Goal: Task Accomplishment & Management: Use online tool/utility

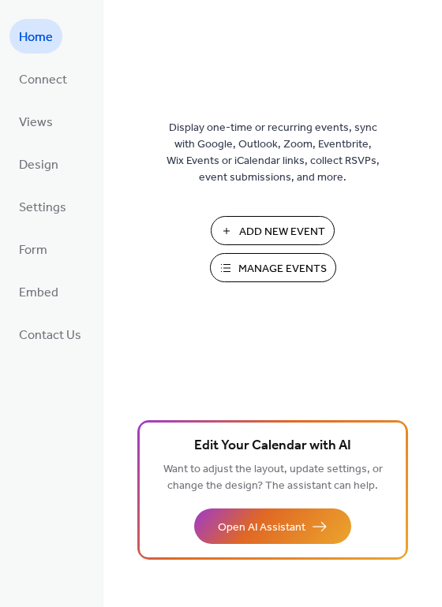
click at [285, 234] on span "Add New Event" at bounding box center [282, 232] width 86 height 17
click at [271, 230] on button "Add New Event" at bounding box center [273, 230] width 124 height 29
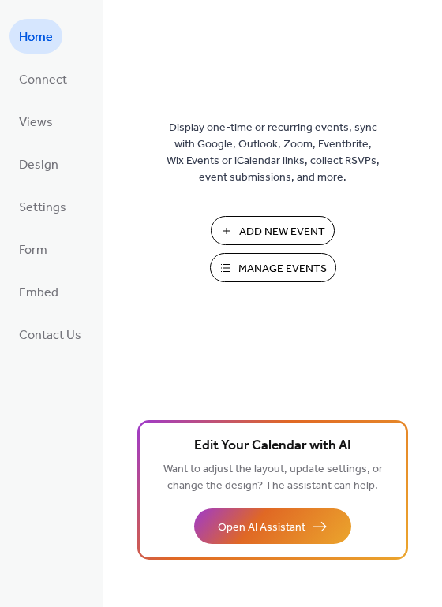
click at [271, 230] on button "Add New Event" at bounding box center [273, 230] width 124 height 29
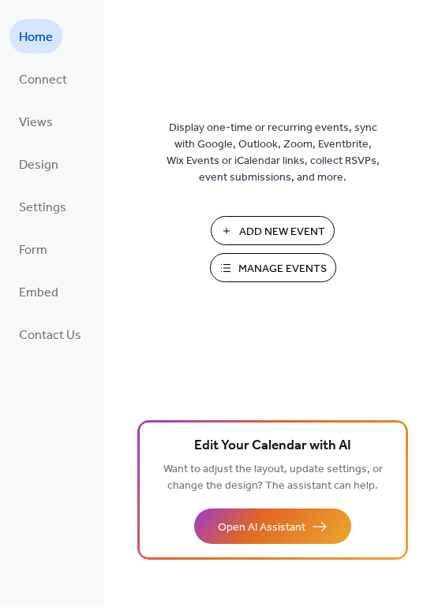
click at [271, 230] on button "Add New Event" at bounding box center [273, 230] width 124 height 29
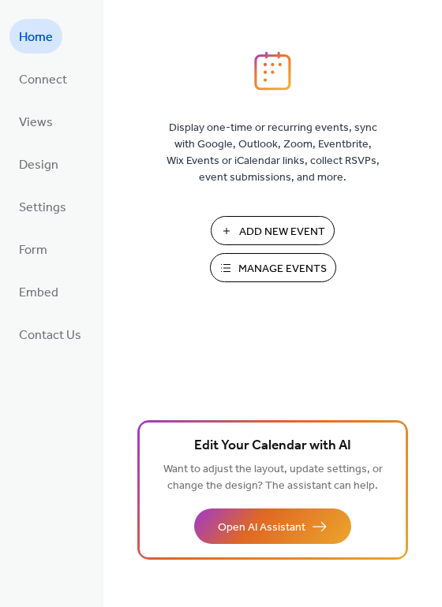
click at [271, 230] on button "Add New Event" at bounding box center [273, 230] width 124 height 29
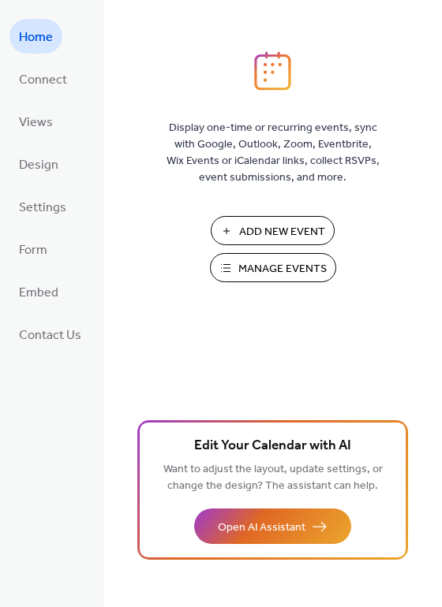
click at [271, 230] on button "Add New Event" at bounding box center [273, 230] width 124 height 29
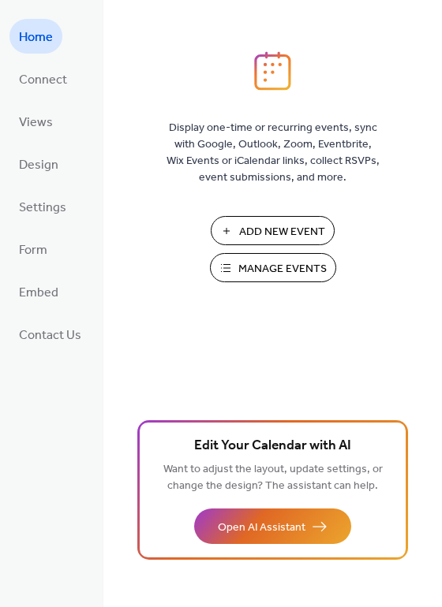
click at [271, 230] on button "Add New Event" at bounding box center [273, 230] width 124 height 29
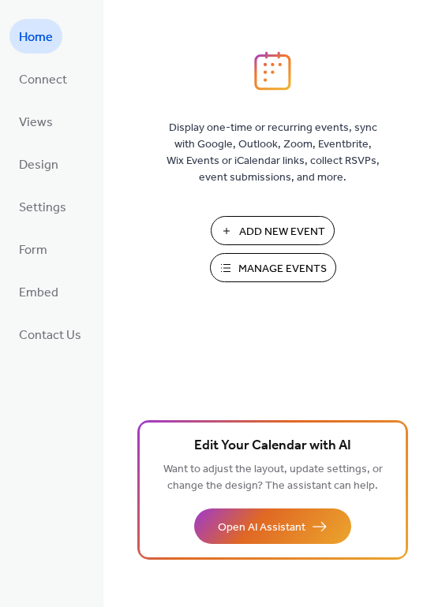
click at [271, 230] on button "Add New Event" at bounding box center [273, 230] width 124 height 29
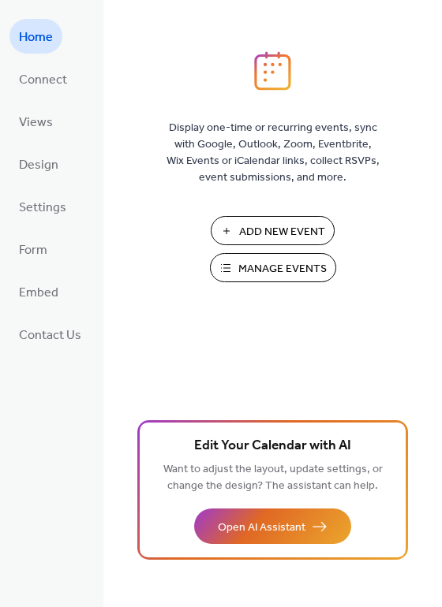
click at [271, 230] on button "Add New Event" at bounding box center [273, 230] width 124 height 29
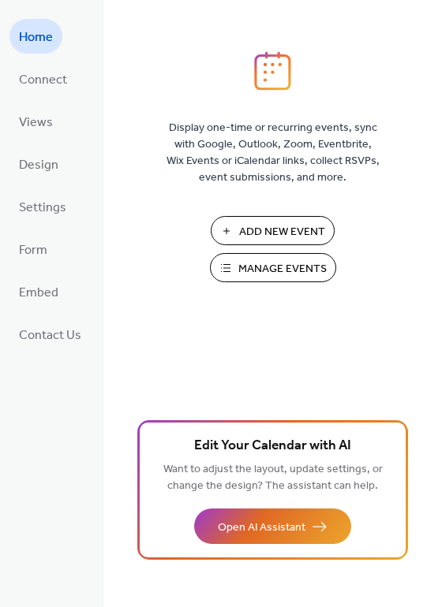
click at [271, 230] on button "Add New Event" at bounding box center [273, 230] width 124 height 29
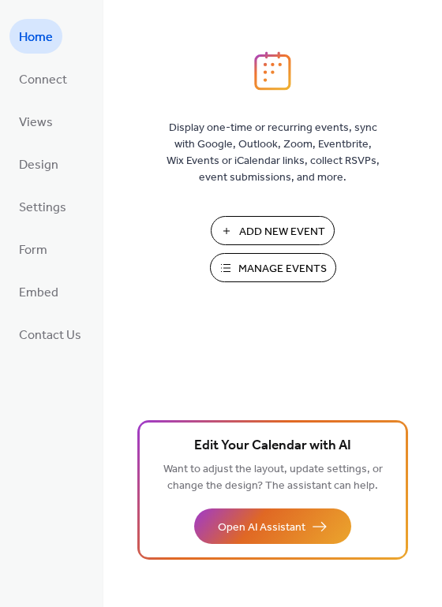
click at [271, 230] on button "Add New Event" at bounding box center [273, 230] width 124 height 29
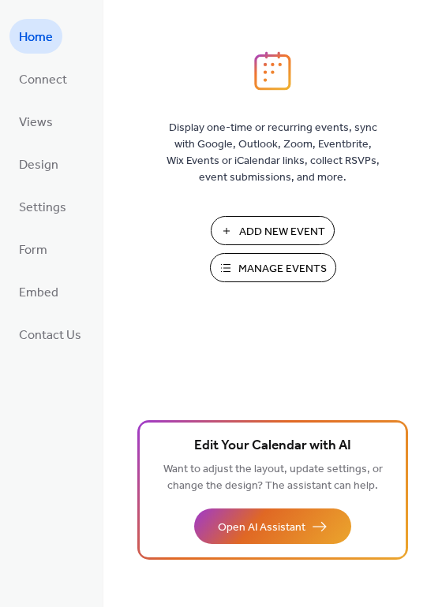
click at [271, 230] on button "Add New Event" at bounding box center [273, 230] width 124 height 29
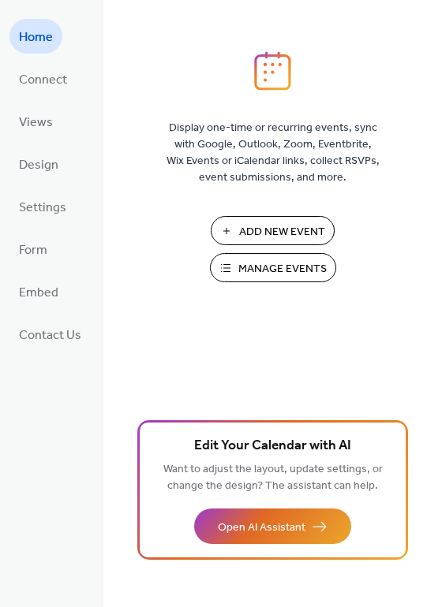
click at [271, 230] on button "Add New Event" at bounding box center [273, 230] width 124 height 29
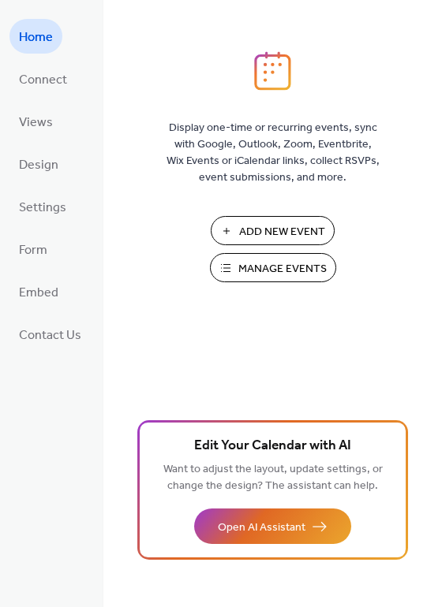
click at [271, 230] on button "Add New Event" at bounding box center [273, 230] width 124 height 29
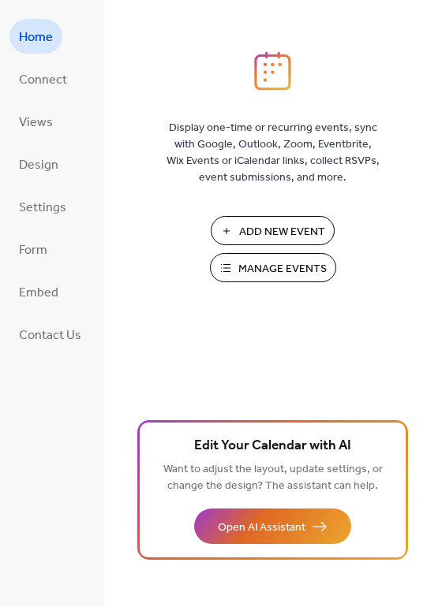
click at [271, 230] on button "Add New Event" at bounding box center [273, 230] width 124 height 29
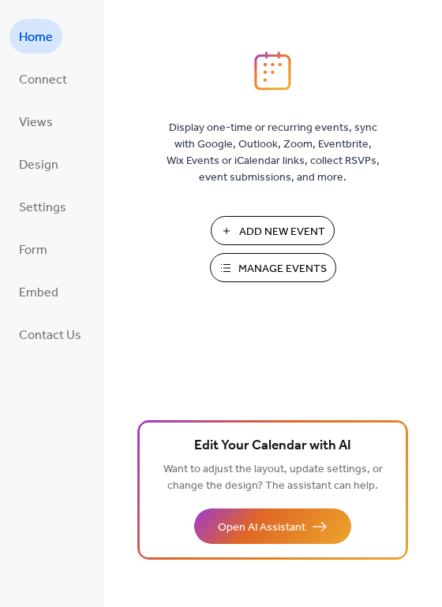
click at [271, 230] on button "Add New Event" at bounding box center [273, 230] width 124 height 29
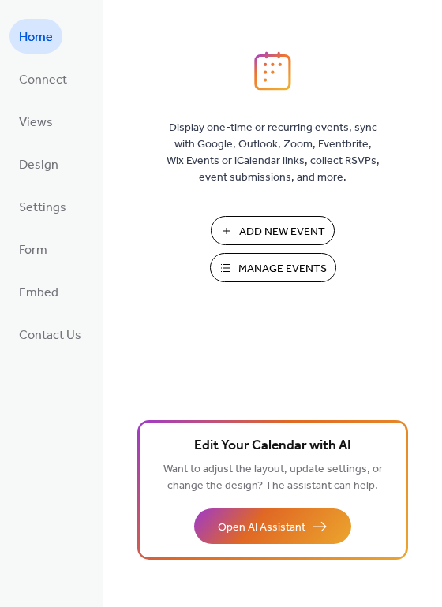
click at [271, 230] on button "Add New Event" at bounding box center [273, 230] width 124 height 29
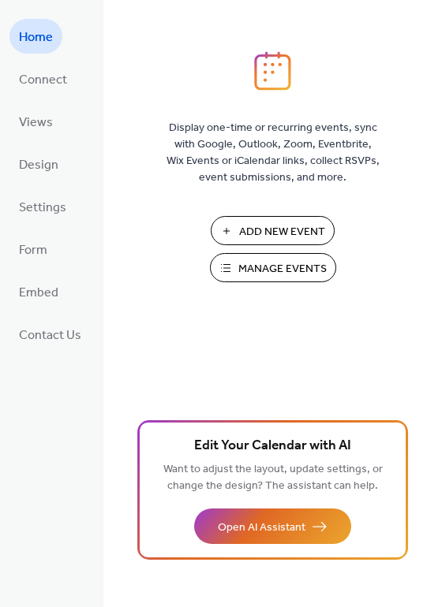
click at [271, 230] on button "Add New Event" at bounding box center [273, 230] width 124 height 29
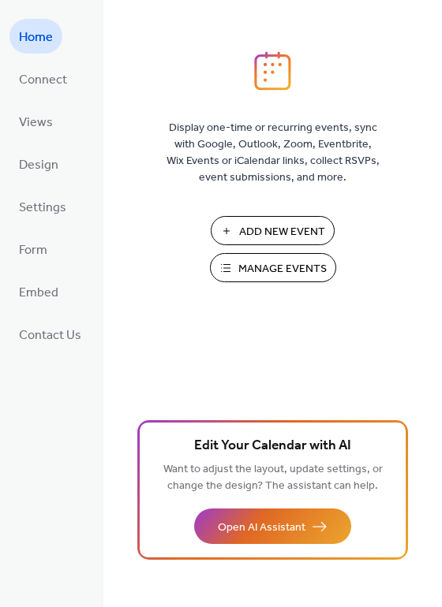
click at [271, 230] on button "Add New Event" at bounding box center [273, 230] width 124 height 29
